Goal: Task Accomplishment & Management: Manage account settings

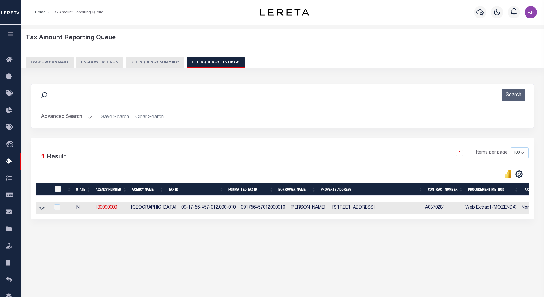
select select
select select "100"
click at [58, 120] on button "Advanced Search" at bounding box center [66, 117] width 51 height 12
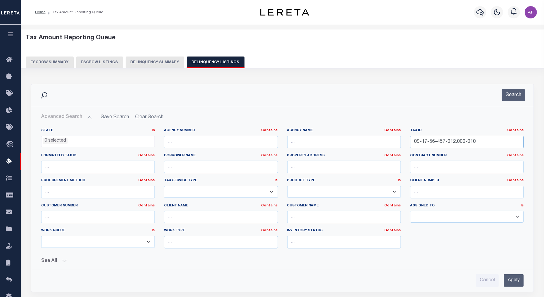
drag, startPoint x: 481, startPoint y: 143, endPoint x: 364, endPoint y: 142, distance: 116.7
click at [364, 142] on div "State In In AK AL AR AZ CA CO CT DC DE FL GA GU HI IA ID IL IN KS [GEOGRAPHIC_D…" at bounding box center [282, 190] width 491 height 125
paste input "60-317-013"
type input "09-17-60-317-013.000-010"
click at [510, 90] on button "Search" at bounding box center [513, 95] width 23 height 12
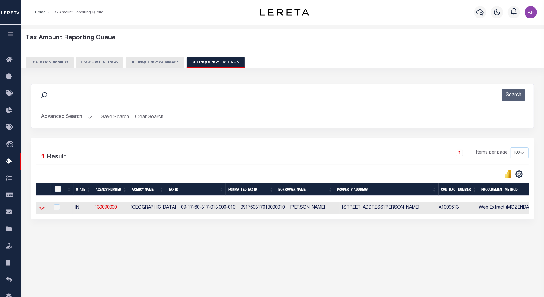
click at [41, 210] on icon at bounding box center [41, 208] width 5 height 3
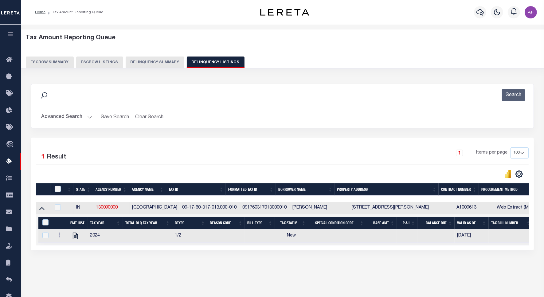
scroll to position [28, 0]
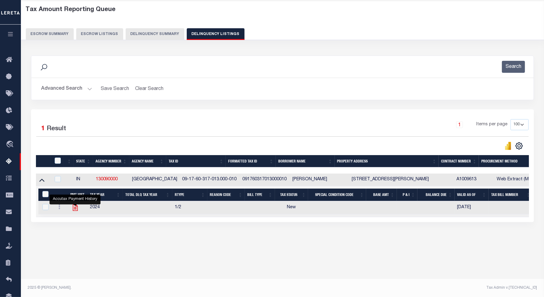
click at [77, 211] on icon "" at bounding box center [75, 208] width 8 height 8
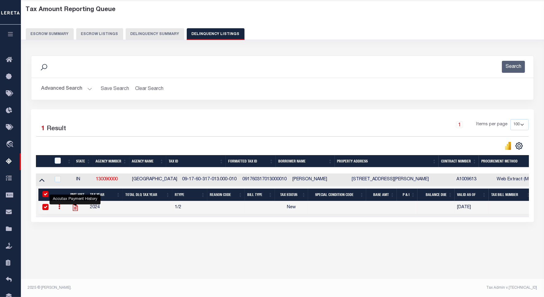
checkbox input "true"
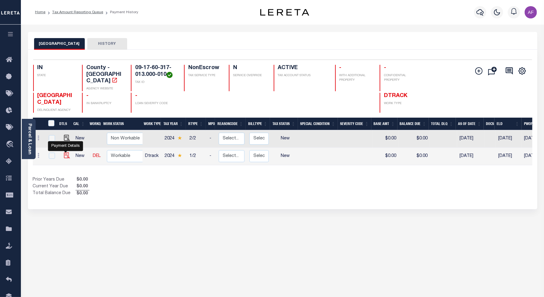
click at [67, 152] on img "" at bounding box center [67, 155] width 6 height 6
checkbox input "true"
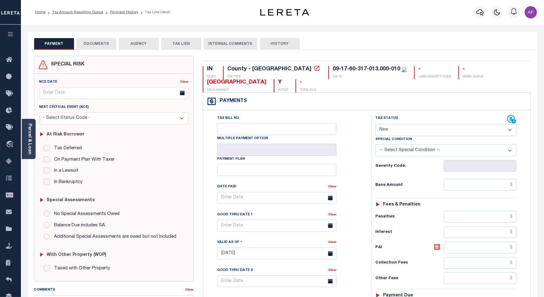
click at [393, 128] on select "- Select Status Code - Open Due/Unpaid Paid Incomplete No Tax Due Internal Refu…" at bounding box center [445, 130] width 141 height 12
select select "PYD"
click at [375, 125] on select "- Select Status Code - Open Due/Unpaid Paid Incomplete No Tax Due Internal Refu…" at bounding box center [445, 130] width 141 height 12
type input "[DATE]"
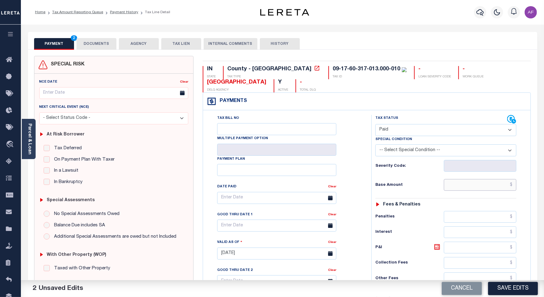
click at [485, 184] on input "text" at bounding box center [480, 185] width 72 height 12
paste input "145.00"
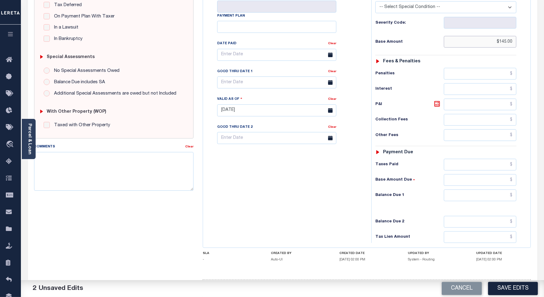
scroll to position [171, 0]
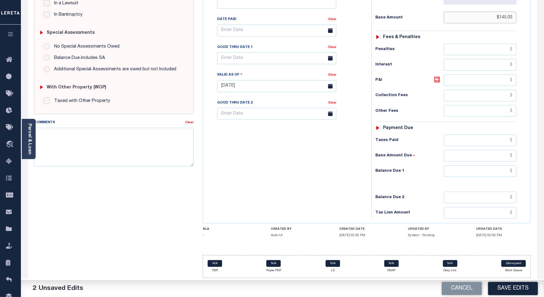
type input "$145.00"
click at [491, 140] on input "text" at bounding box center [480, 140] width 72 height 12
paste input "145.00"
type input "$145.00"
click at [491, 169] on input "text" at bounding box center [480, 171] width 72 height 12
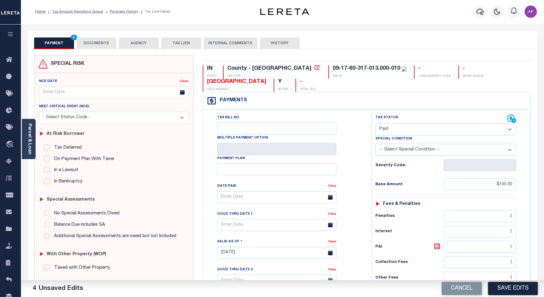
scroll to position [0, 0]
type input "$0.00"
click at [91, 45] on button "DOCUMENTS" at bounding box center [96, 44] width 40 height 12
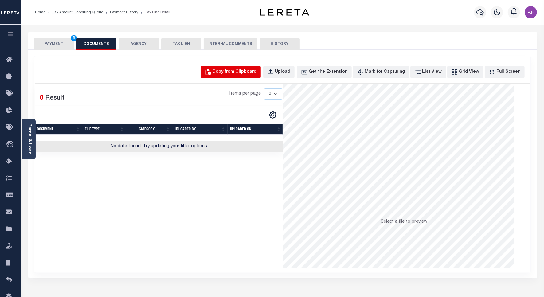
click at [257, 69] on div "Copy from Clipboard" at bounding box center [234, 72] width 44 height 7
select select "POP"
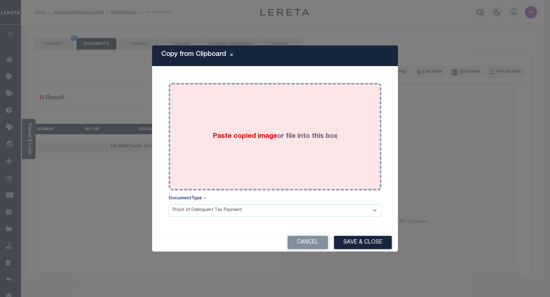
drag, startPoint x: 296, startPoint y: 96, endPoint x: 298, endPoint y: 119, distance: 23.1
click at [296, 96] on div "Paste copied image or file into this box" at bounding box center [274, 136] width 203 height 98
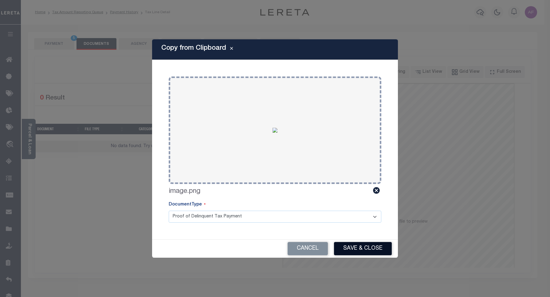
click at [360, 246] on button "Save & Close" at bounding box center [363, 248] width 58 height 13
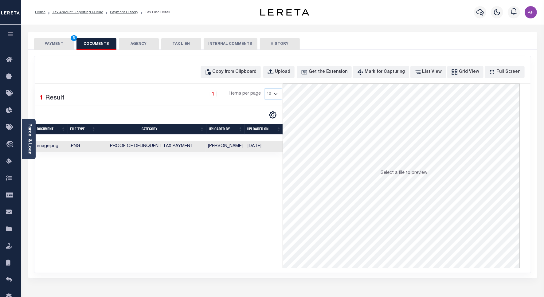
click at [45, 41] on button "PAYMENT 5" at bounding box center [54, 44] width 40 height 12
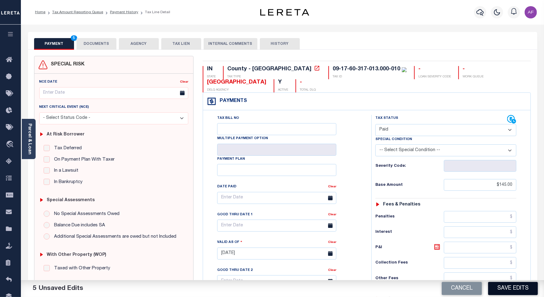
click at [514, 292] on button "Save Edits" at bounding box center [513, 288] width 50 height 13
checkbox input "false"
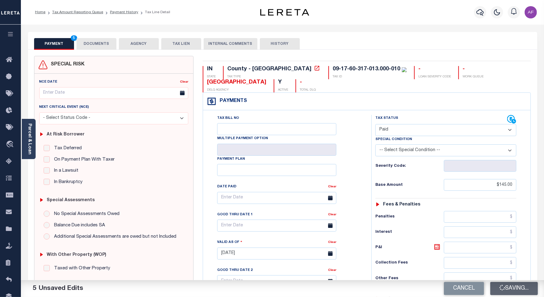
type input "$145"
type input "$0"
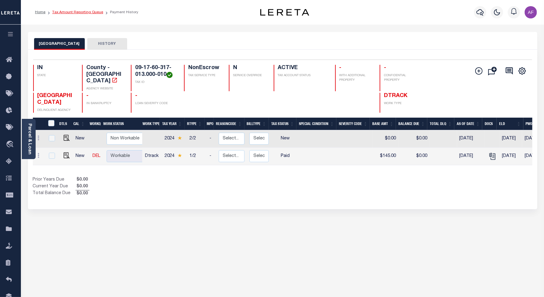
click at [74, 12] on link "Tax Amount Reporting Queue" at bounding box center [77, 12] width 51 height 4
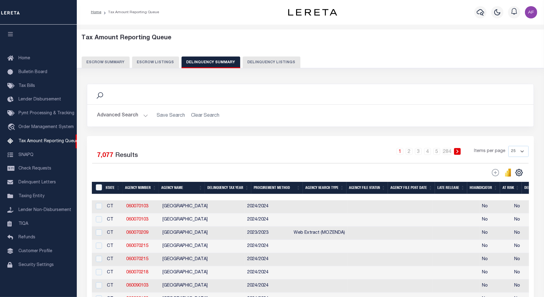
click at [266, 62] on button "Delinquency Listings" at bounding box center [272, 62] width 58 height 12
select select "100"
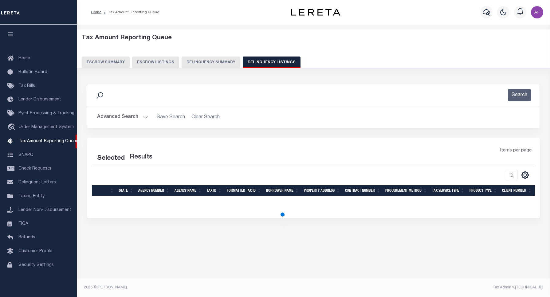
select select "100"
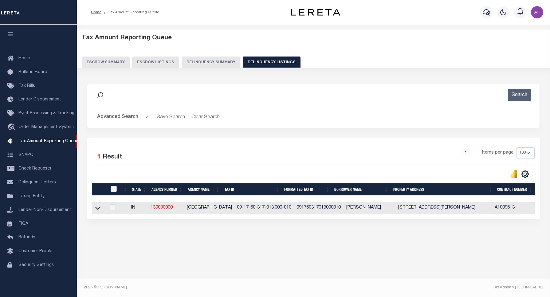
click at [111, 189] on input "checkbox" at bounding box center [114, 189] width 6 height 6
checkbox input "true"
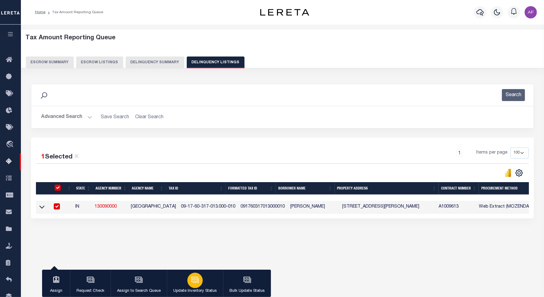
click at [204, 282] on button "Update Inventory Status" at bounding box center [195, 284] width 56 height 28
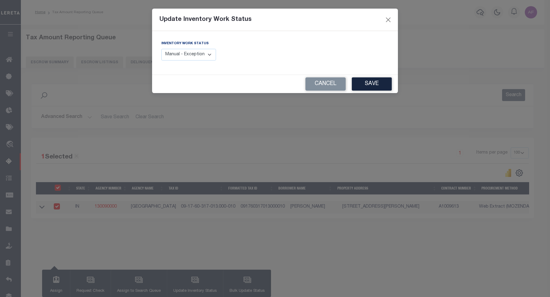
click at [209, 49] on select "Manual - Exception Pended - Awaiting Search Late Add Exception Completed" at bounding box center [188, 55] width 55 height 12
select select "4"
click at [161, 49] on select "Manual - Exception Pended - Awaiting Search Late Add Exception Completed" at bounding box center [188, 55] width 55 height 12
click at [376, 91] on button "Save" at bounding box center [372, 83] width 40 height 13
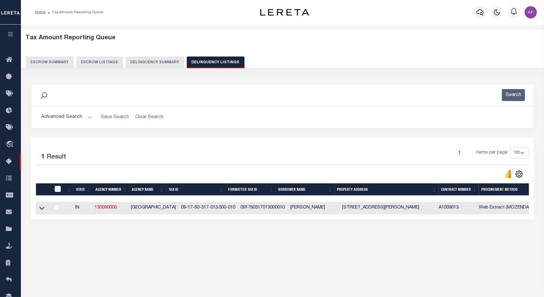
click at [74, 118] on button "Advanced Search" at bounding box center [66, 117] width 51 height 12
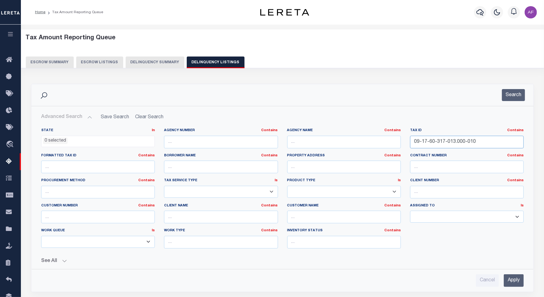
drag, startPoint x: 478, startPoint y: 138, endPoint x: 375, endPoint y: 143, distance: 103.3
click at [375, 143] on div "State In In AK AL AR AZ CA CO CT DC DE FL GA GU HI IA ID IL IN KS KY LA MA MD M…" at bounding box center [282, 190] width 491 height 125
paste input "3"
type input "09-17-60-317-033.000-010"
click at [513, 94] on button "Search" at bounding box center [513, 95] width 23 height 12
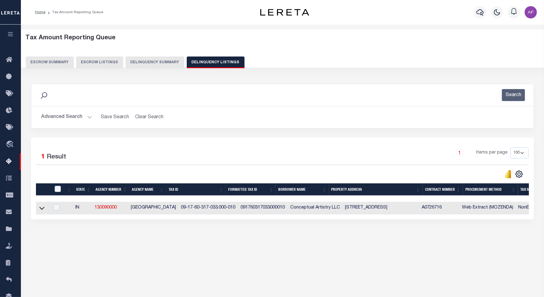
drag, startPoint x: 41, startPoint y: 210, endPoint x: 92, endPoint y: 163, distance: 69.7
click at [41, 210] on icon at bounding box center [41, 208] width 5 height 3
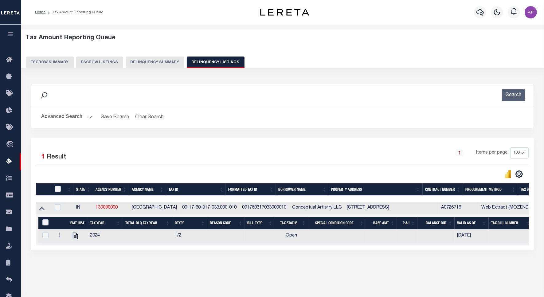
scroll to position [28, 0]
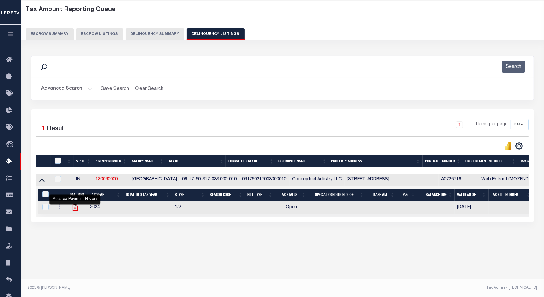
click at [73, 209] on icon "" at bounding box center [74, 207] width 5 height 6
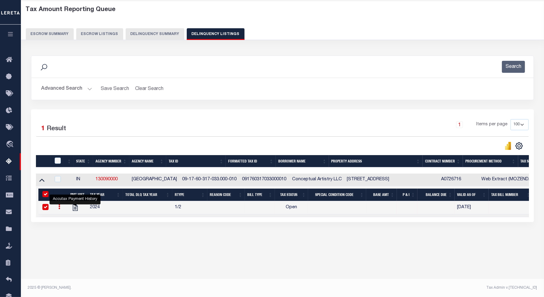
checkbox input "true"
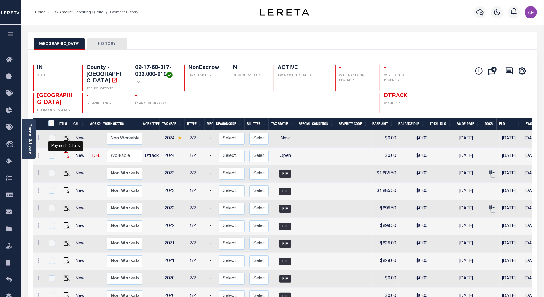
click at [68, 152] on img "" at bounding box center [67, 155] width 6 height 6
checkbox input "true"
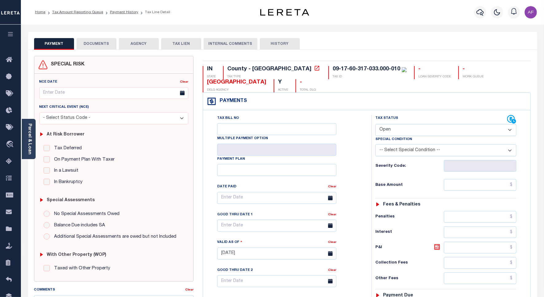
click at [391, 128] on select "- Select Status Code - Open Due/Unpaid Paid Incomplete No Tax Due Internal Refu…" at bounding box center [445, 130] width 141 height 12
select select "PYD"
click at [375, 125] on select "- Select Status Code - Open Due/Unpaid Paid Incomplete No Tax Due Internal Refu…" at bounding box center [445, 130] width 141 height 12
type input "[DATE]"
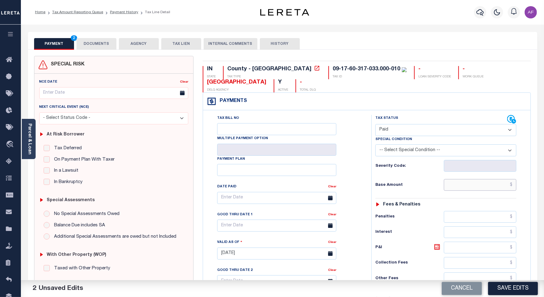
click at [492, 190] on input "text" at bounding box center [480, 185] width 72 height 12
paste input "2,034.00"
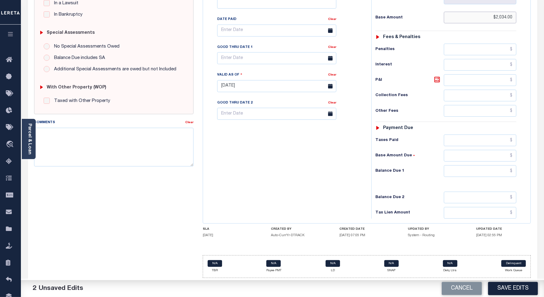
scroll to position [171, 0]
type input "$2,034.00"
click at [489, 138] on input "text" at bounding box center [480, 140] width 72 height 12
paste input "2,034.00"
type input "$2,034.00"
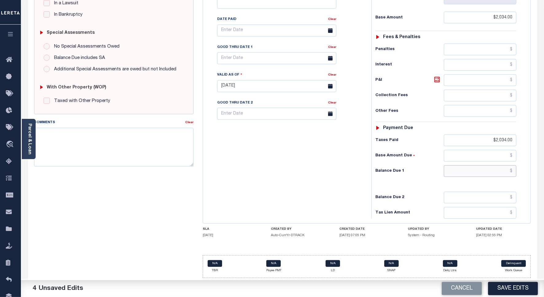
click at [491, 166] on input "text" at bounding box center [480, 171] width 72 height 12
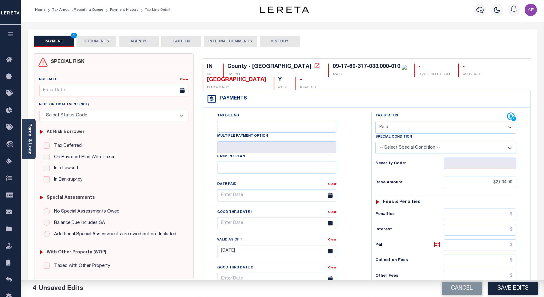
scroll to position [0, 0]
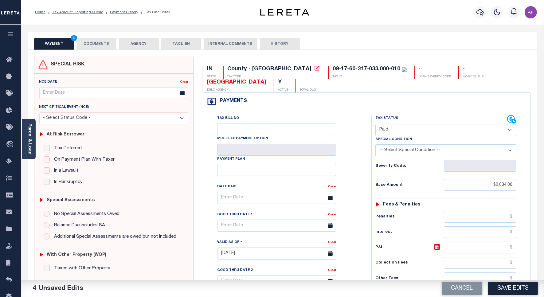
type input "$0.00"
click at [91, 44] on button "DOCUMENTS" at bounding box center [96, 44] width 40 height 12
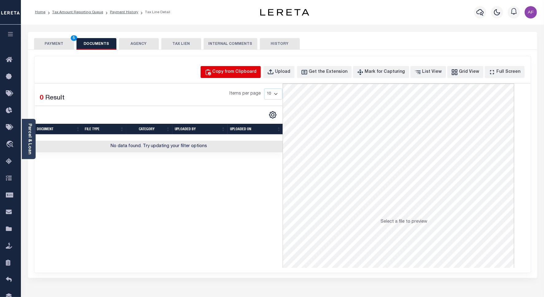
click at [240, 74] on div "Copy from Clipboard" at bounding box center [234, 72] width 44 height 7
select select "POP"
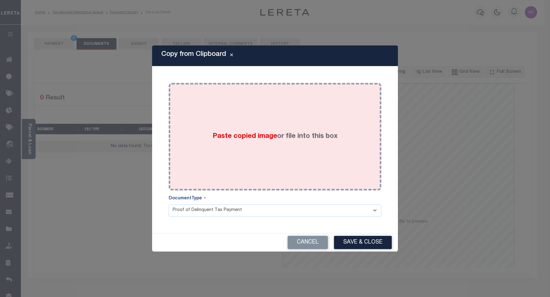
click at [281, 124] on div "Paste copied image or file into this box" at bounding box center [274, 136] width 203 height 98
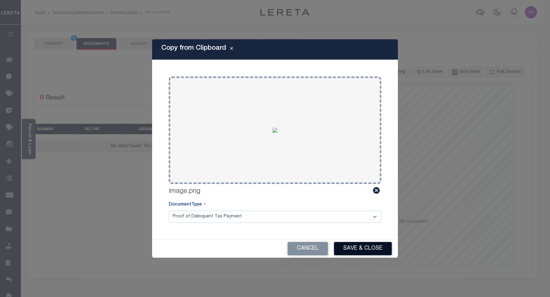
click at [366, 244] on button "Save & Close" at bounding box center [363, 248] width 58 height 13
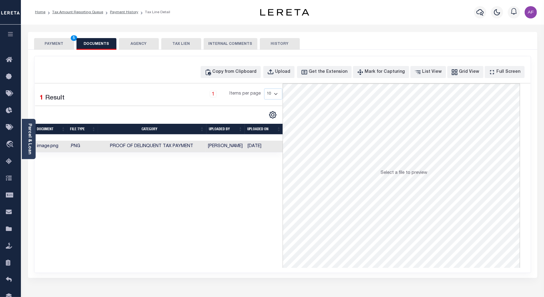
click at [53, 45] on button "PAYMENT 5" at bounding box center [54, 44] width 40 height 12
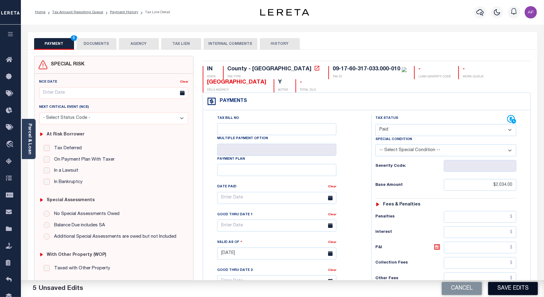
click at [501, 290] on button "Save Edits" at bounding box center [513, 288] width 50 height 13
checkbox input "false"
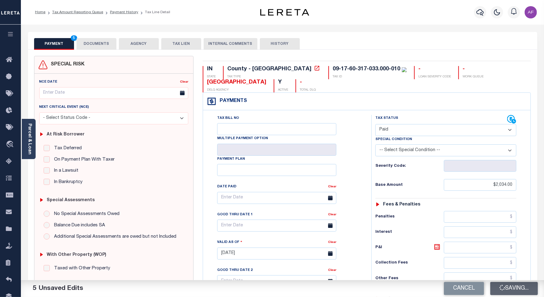
type input "$2,034"
type input "$0"
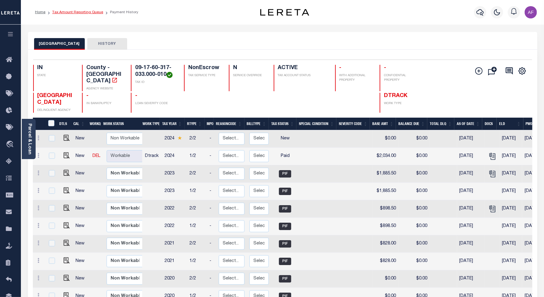
click at [68, 10] on link "Tax Amount Reporting Queue" at bounding box center [77, 12] width 51 height 4
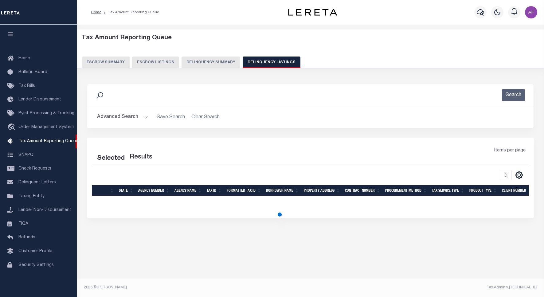
select select "100"
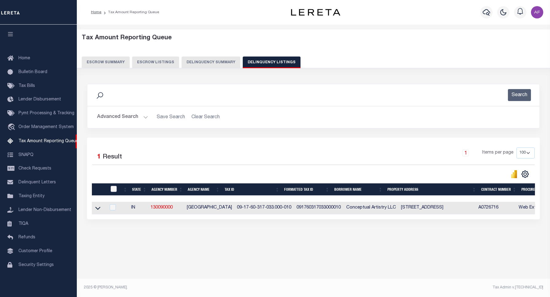
click at [112, 188] on input "checkbox" at bounding box center [114, 189] width 6 height 6
checkbox input "true"
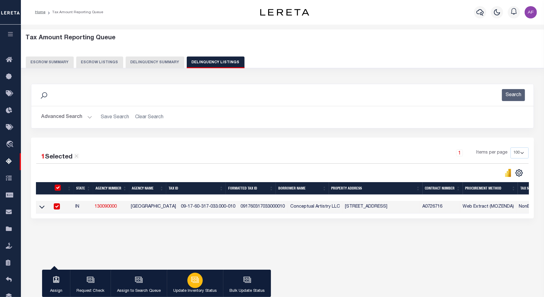
click at [202, 283] on button "Update Inventory Status" at bounding box center [195, 284] width 56 height 28
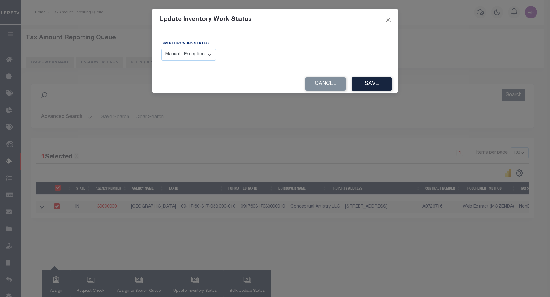
click at [192, 52] on select "Manual - Exception Pended - Awaiting Search Late Add Exception Completed" at bounding box center [188, 55] width 55 height 12
select select "4"
click at [161, 49] on select "Manual - Exception Pended - Awaiting Search Late Add Exception Completed" at bounding box center [188, 55] width 55 height 12
click at [375, 84] on button "Save" at bounding box center [372, 83] width 40 height 13
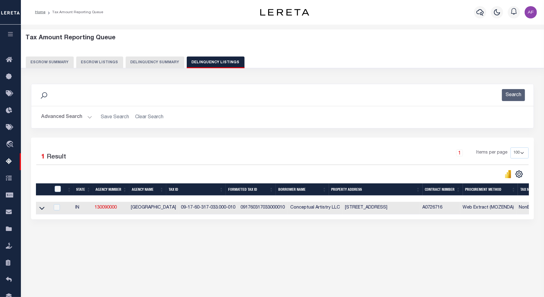
click at [66, 120] on button "Advanced Search" at bounding box center [66, 117] width 51 height 12
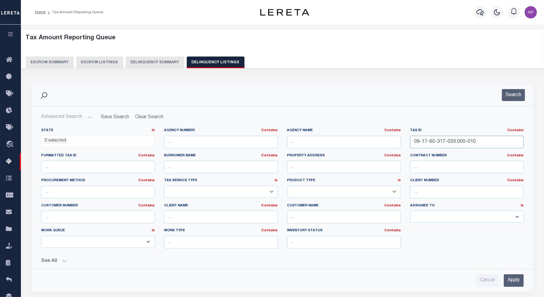
drag, startPoint x: 469, startPoint y: 142, endPoint x: 375, endPoint y: 140, distance: 93.7
click at [375, 140] on div "State In In AK AL AR AZ CA CO CT DC DE FL GA GU HI IA ID IL IN KS KY LA MA MD M…" at bounding box center [282, 190] width 491 height 125
paste input "8-00"
type input "09-17-60-318-003.000-010"
click at [511, 94] on button "Search" at bounding box center [513, 95] width 23 height 12
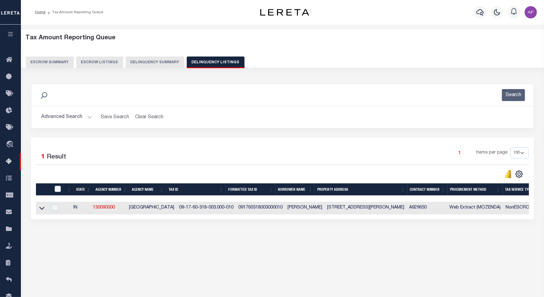
drag, startPoint x: 41, startPoint y: 210, endPoint x: 59, endPoint y: 128, distance: 83.6
click at [41, 210] on icon at bounding box center [41, 208] width 5 height 3
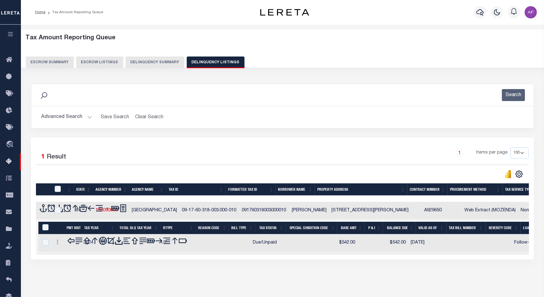
scroll to position [28, 0]
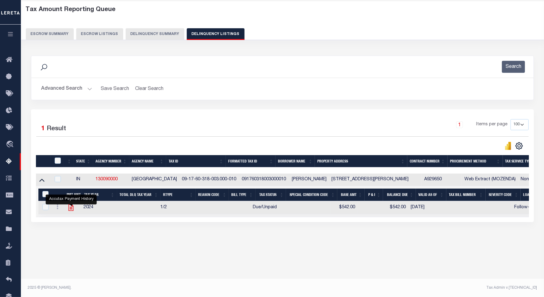
click at [72, 211] on icon "" at bounding box center [71, 208] width 8 height 8
checkbox input "true"
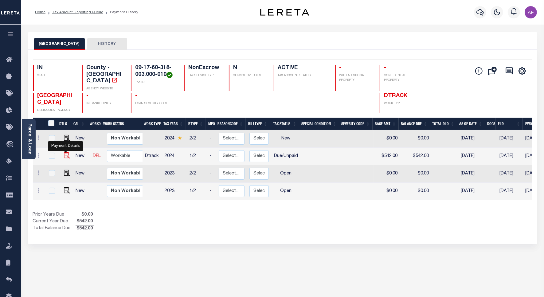
click at [65, 152] on img "" at bounding box center [67, 155] width 6 height 6
checkbox input "true"
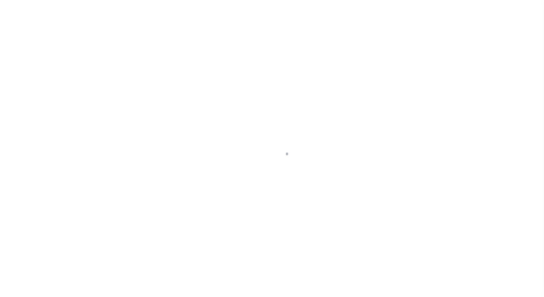
select select "DUE"
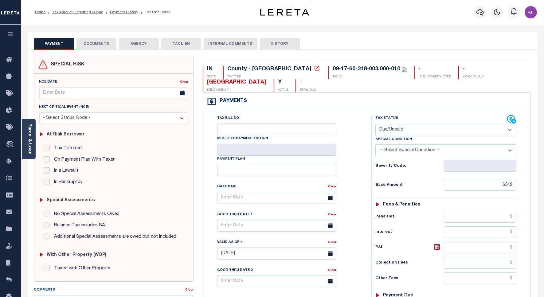
click at [396, 131] on select "- Select Status Code - Open Due/Unpaid Paid Incomplete No Tax Due Internal Refu…" at bounding box center [445, 130] width 141 height 12
click at [395, 131] on select "- Select Status Code - Open Due/Unpaid Paid Incomplete No Tax Due Internal Refu…" at bounding box center [445, 130] width 141 height 12
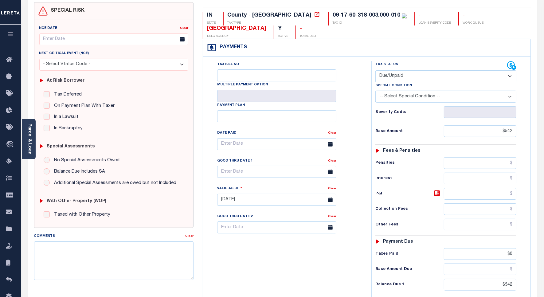
scroll to position [172, 0]
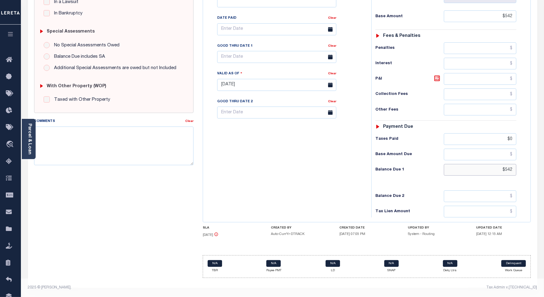
click at [508, 171] on input "$542" at bounding box center [480, 170] width 72 height 12
paste input "96.20"
type input "$596.20"
type input "[DATE]"
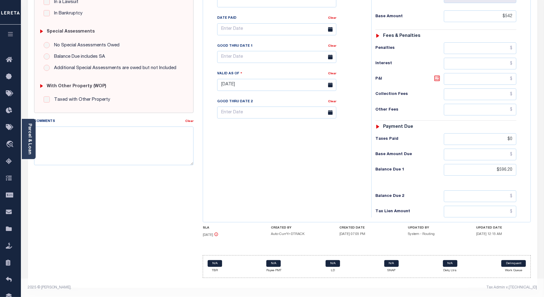
click at [437, 76] on icon at bounding box center [436, 78] width 7 height 7
type input "$54.20"
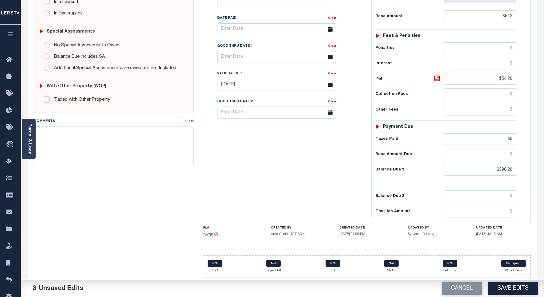
click at [246, 51] on input "text" at bounding box center [276, 57] width 119 height 12
click at [252, 138] on span "30" at bounding box center [251, 141] width 12 height 12
type input "09/30/2025"
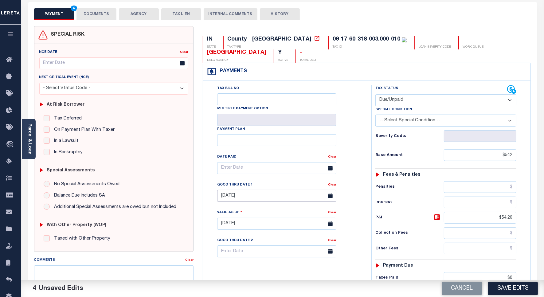
scroll to position [0, 0]
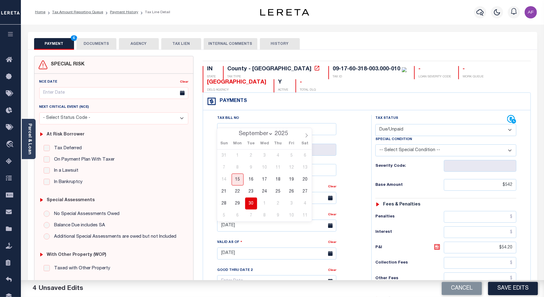
click at [99, 42] on button "DOCUMENTS" at bounding box center [96, 44] width 40 height 12
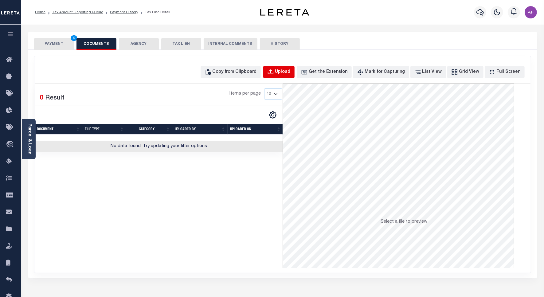
click at [286, 73] on div "Upload" at bounding box center [282, 72] width 15 height 7
select select "POP"
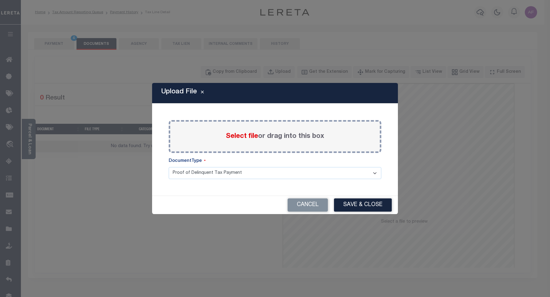
click at [243, 137] on span "Select file" at bounding box center [242, 136] width 32 height 7
click at [0, 0] on input "Select file or drag into this box" at bounding box center [0, 0] width 0 height 0
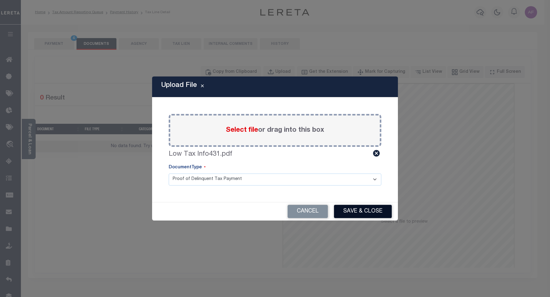
click at [368, 213] on button "Save & Close" at bounding box center [363, 211] width 58 height 13
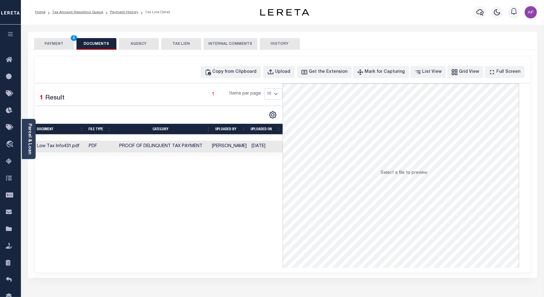
click at [51, 43] on button "PAYMENT 4" at bounding box center [54, 44] width 40 height 12
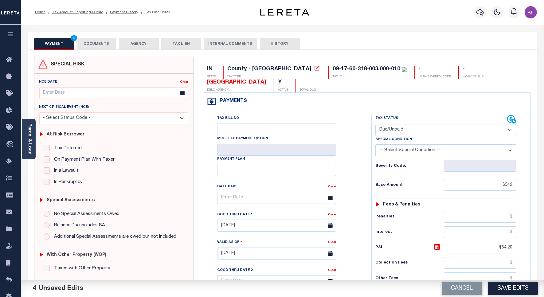
click at [519, 297] on html "Home Tax Amount Reporting Queue Payment History Tax Line Detail Profile" at bounding box center [272, 232] width 544 height 464
click at [509, 290] on button "Save Edits" at bounding box center [513, 288] width 50 height 13
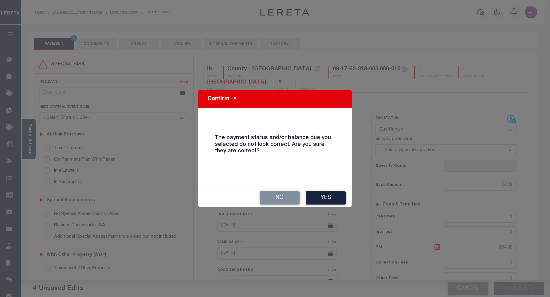
click at [320, 197] on button "Yes" at bounding box center [325, 197] width 40 height 13
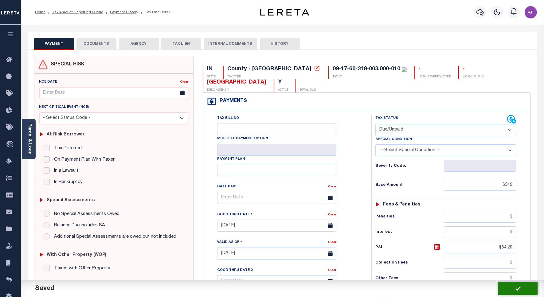
checkbox input "false"
type input "$542"
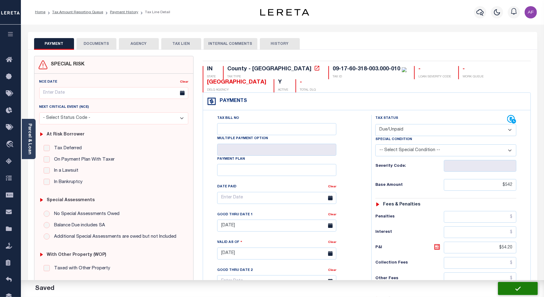
type input "$54.2"
type input "$0"
type input "$596.2"
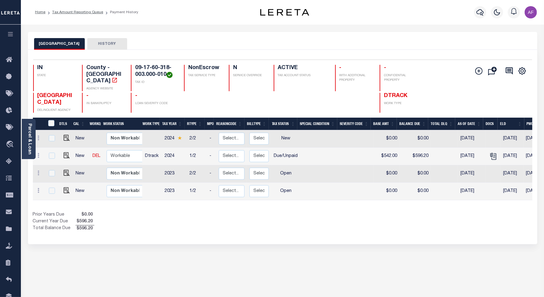
click at [74, 10] on li "Tax Amount Reporting Queue" at bounding box center [74, 13] width 58 height 6
click at [74, 10] on link "Tax Amount Reporting Queue" at bounding box center [77, 12] width 51 height 4
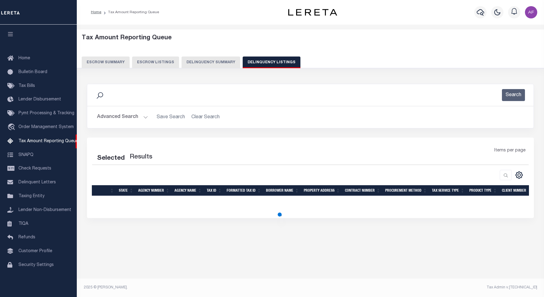
select select "100"
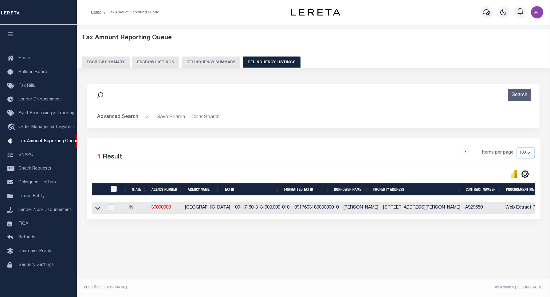
click at [114, 189] on input "checkbox" at bounding box center [114, 189] width 6 height 6
checkbox input "true"
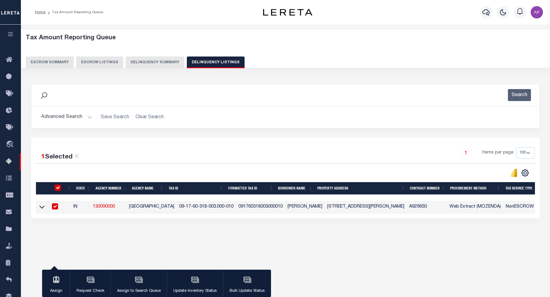
checkbox input "true"
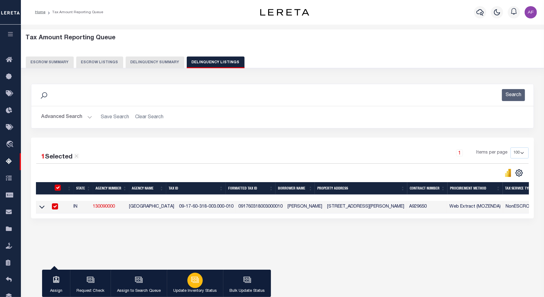
click at [200, 279] on div "button" at bounding box center [194, 280] width 15 height 15
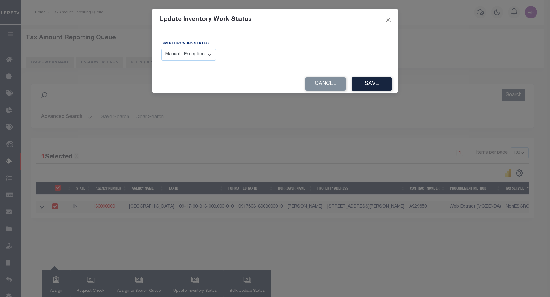
click at [204, 59] on select "Manual - Exception Pended - Awaiting Search Late Add Exception Completed" at bounding box center [188, 55] width 55 height 12
select select "4"
click at [161, 49] on select "Manual - Exception Pended - Awaiting Search Late Add Exception Completed" at bounding box center [188, 55] width 55 height 12
click at [377, 87] on button "Save" at bounding box center [372, 83] width 40 height 13
